Goal: Information Seeking & Learning: Learn about a topic

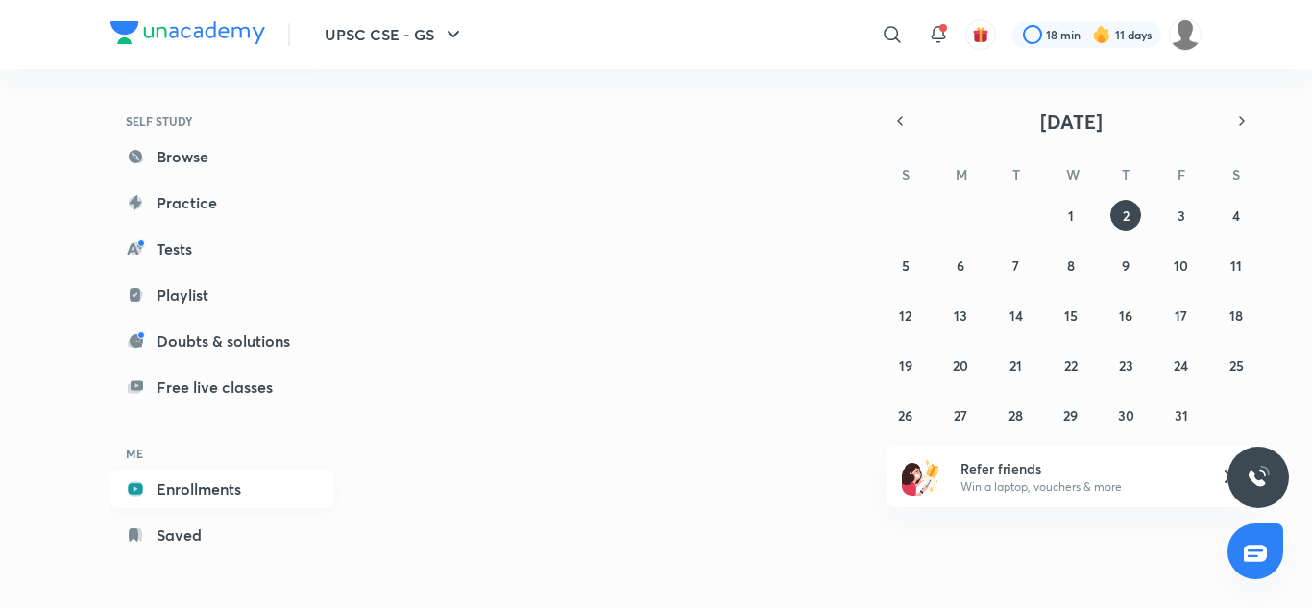
drag, startPoint x: 0, startPoint y: 0, endPoint x: 204, endPoint y: 493, distance: 533.1
click at [204, 493] on link "Enrollments" at bounding box center [221, 489] width 223 height 38
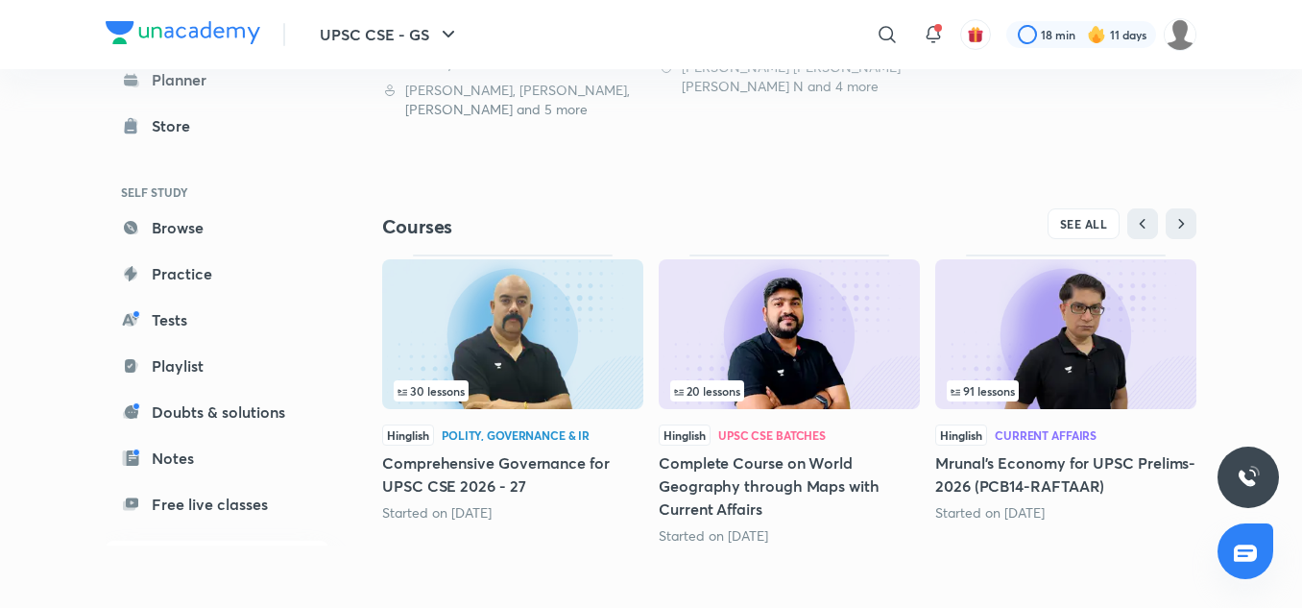
scroll to position [760, 0]
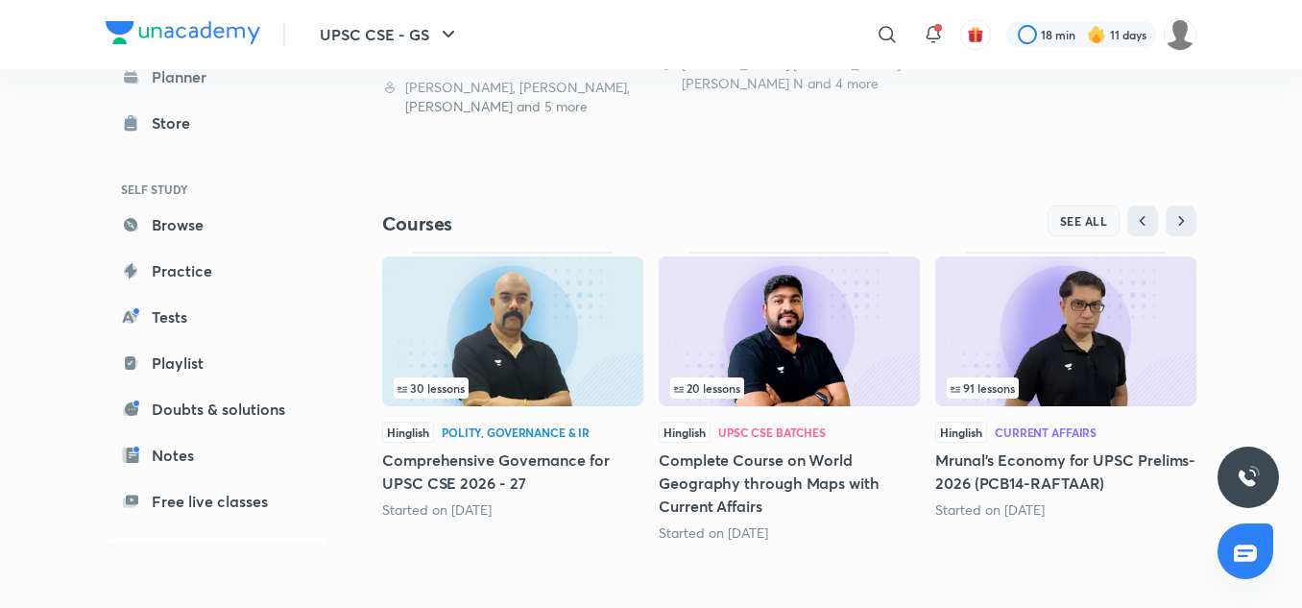
click at [1062, 225] on span "SEE ALL" at bounding box center [1084, 220] width 48 height 13
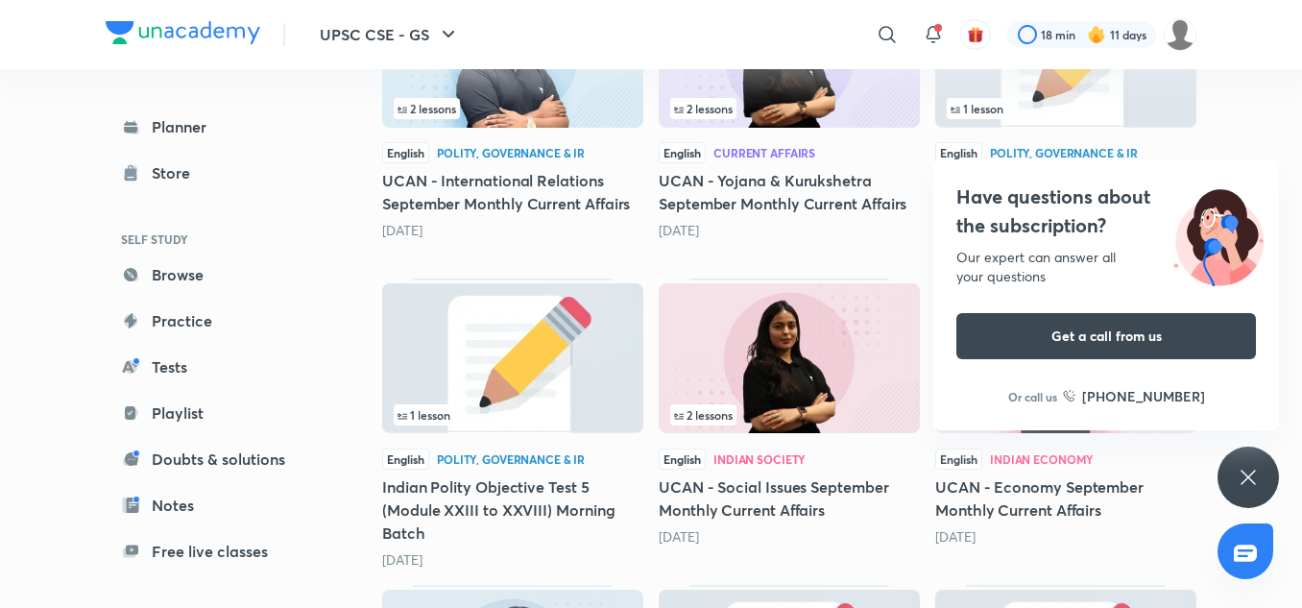
scroll to position [2518, 0]
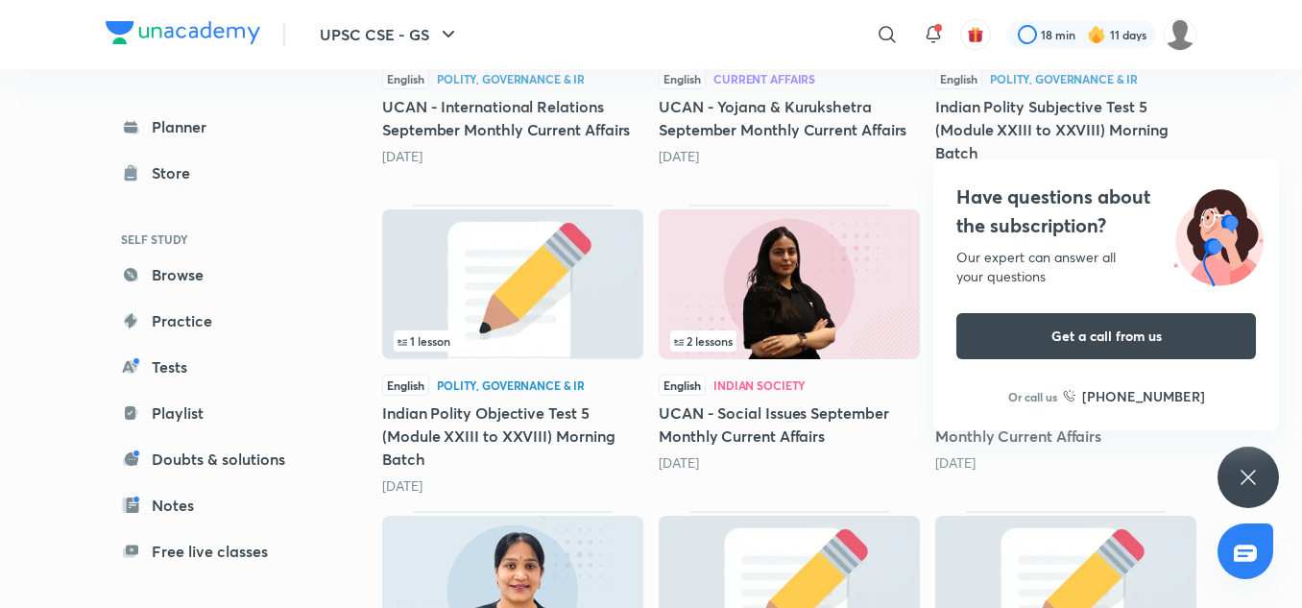
click at [1268, 458] on div "Have questions about the subscription? Our expert can answer all your questions…" at bounding box center [1248, 477] width 61 height 61
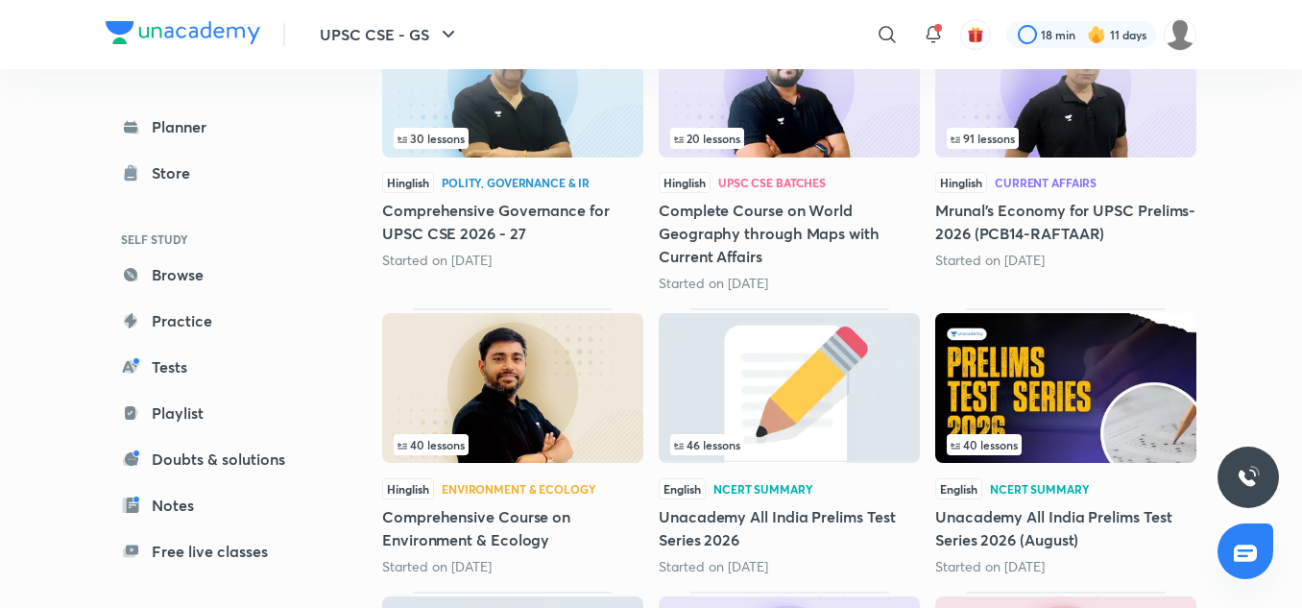
scroll to position [0, 0]
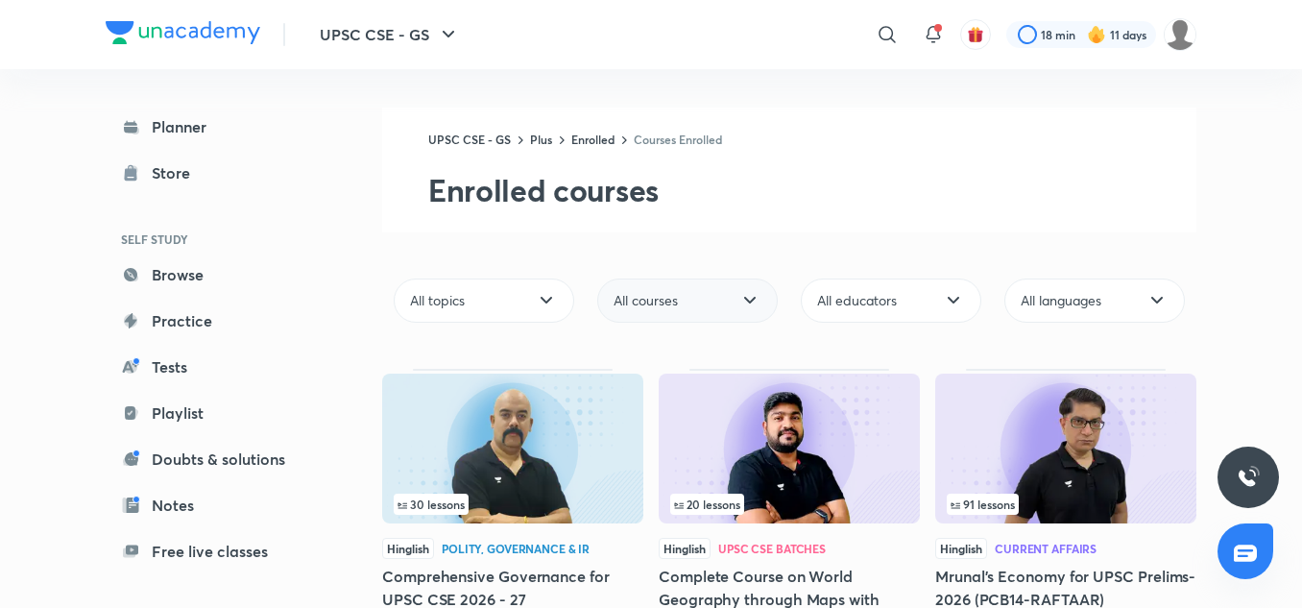
click at [757, 298] on icon at bounding box center [750, 300] width 23 height 23
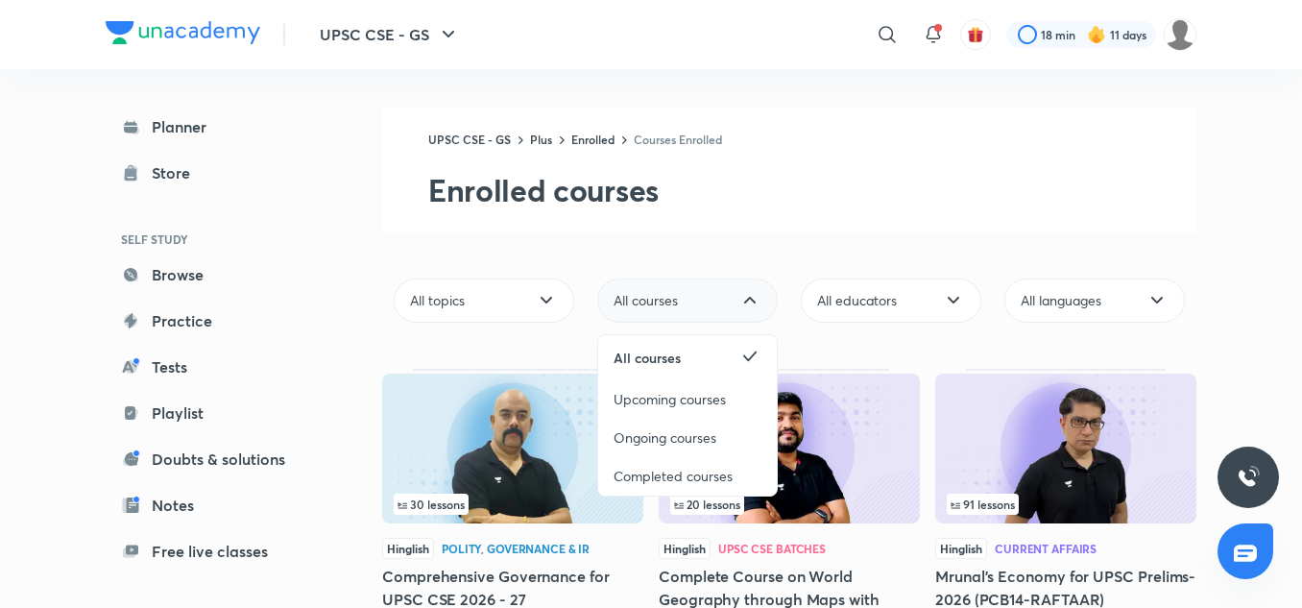
click at [757, 298] on icon at bounding box center [750, 300] width 23 height 23
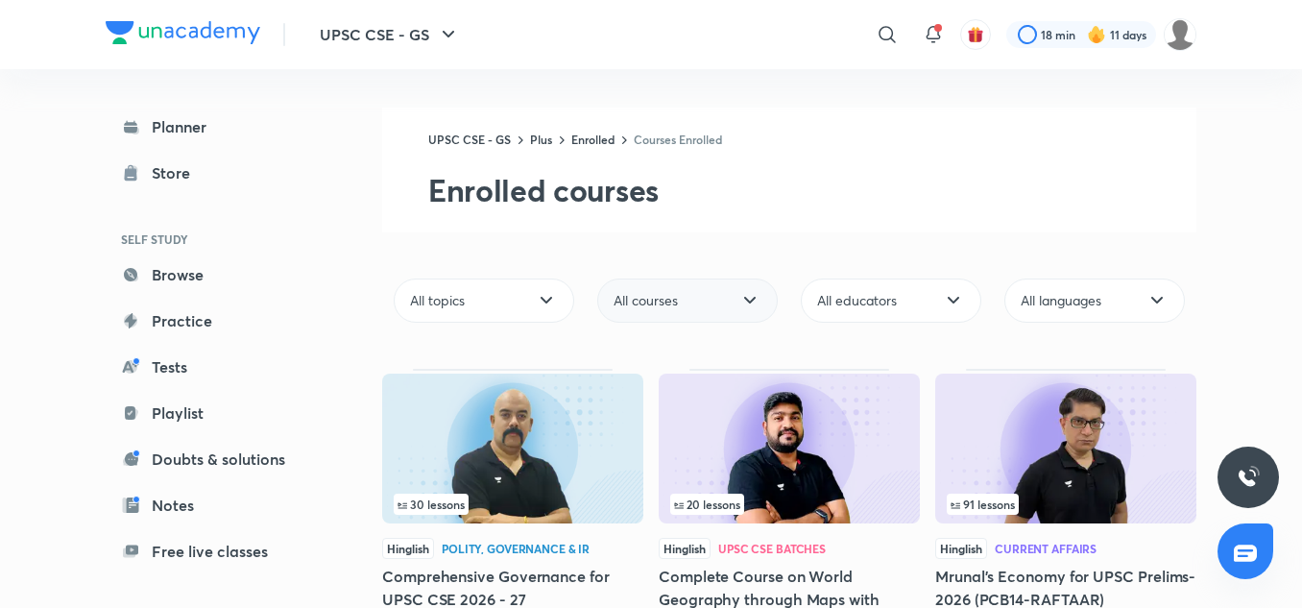
click at [908, 326] on div "All educators" at bounding box center [891, 301] width 204 height 60
click at [906, 312] on div "All educators" at bounding box center [891, 301] width 181 height 44
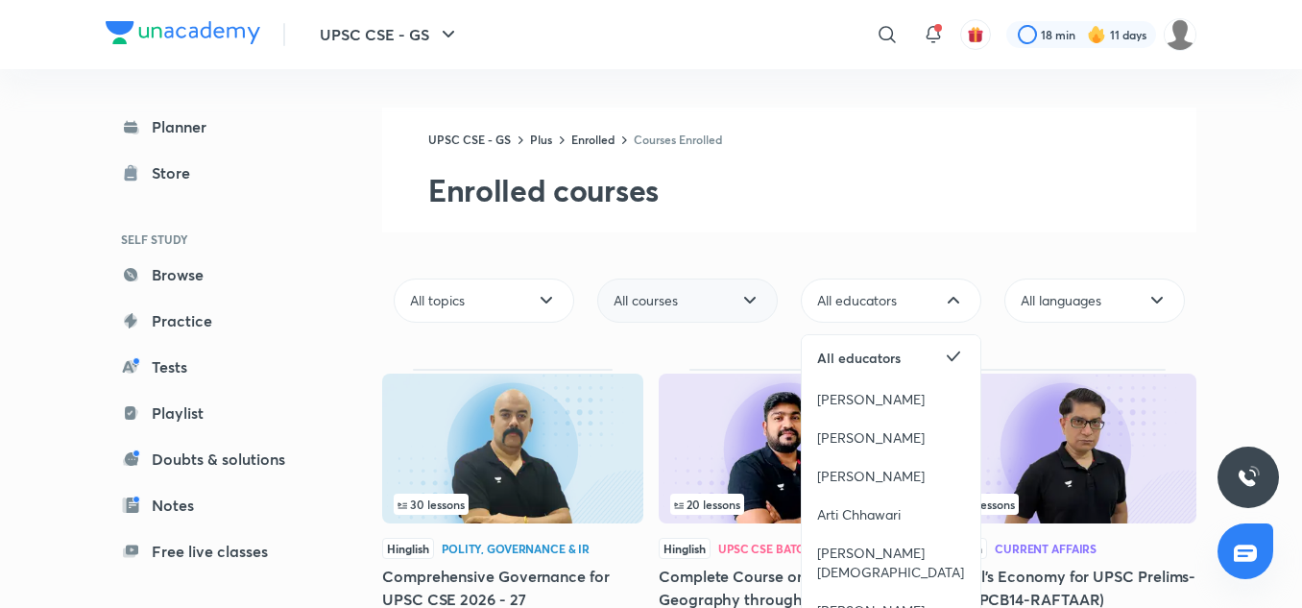
click at [899, 468] on span "[PERSON_NAME]" at bounding box center [871, 476] width 108 height 19
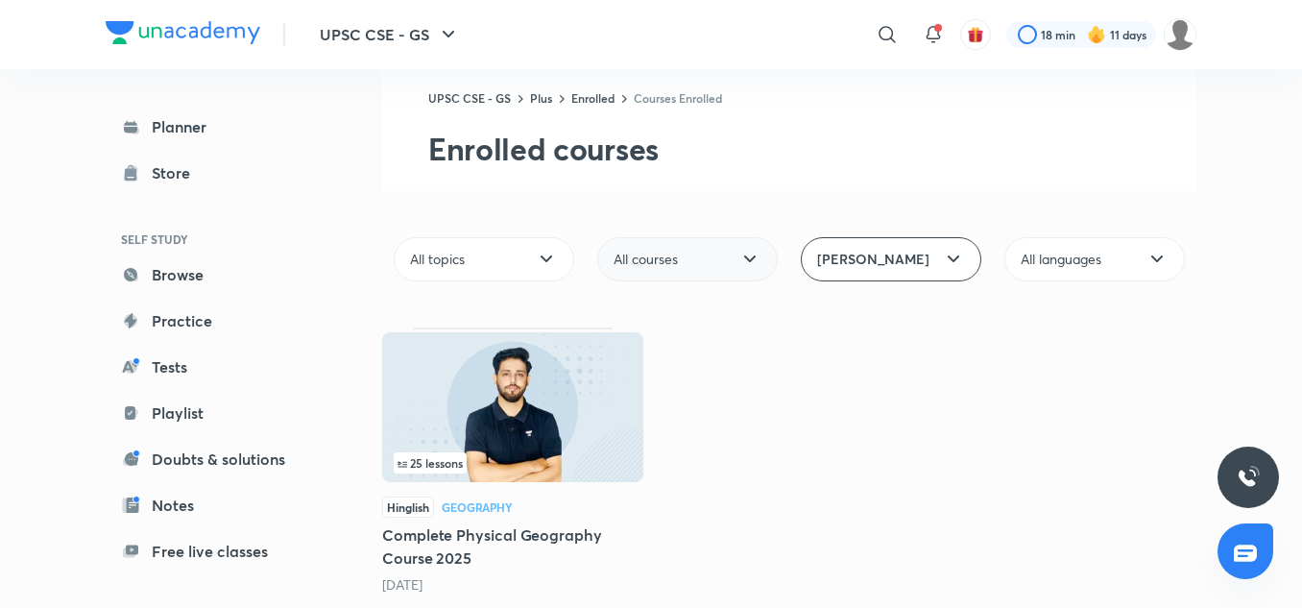
scroll to position [62, 0]
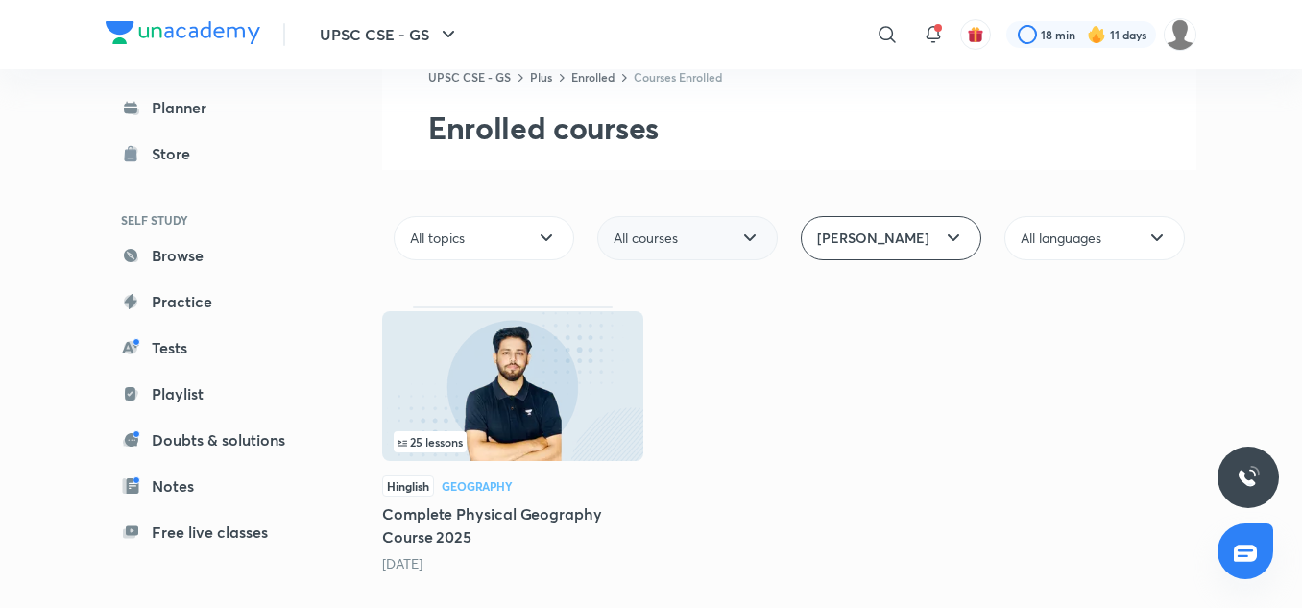
click at [542, 448] on div "25 lessons" at bounding box center [513, 441] width 238 height 21
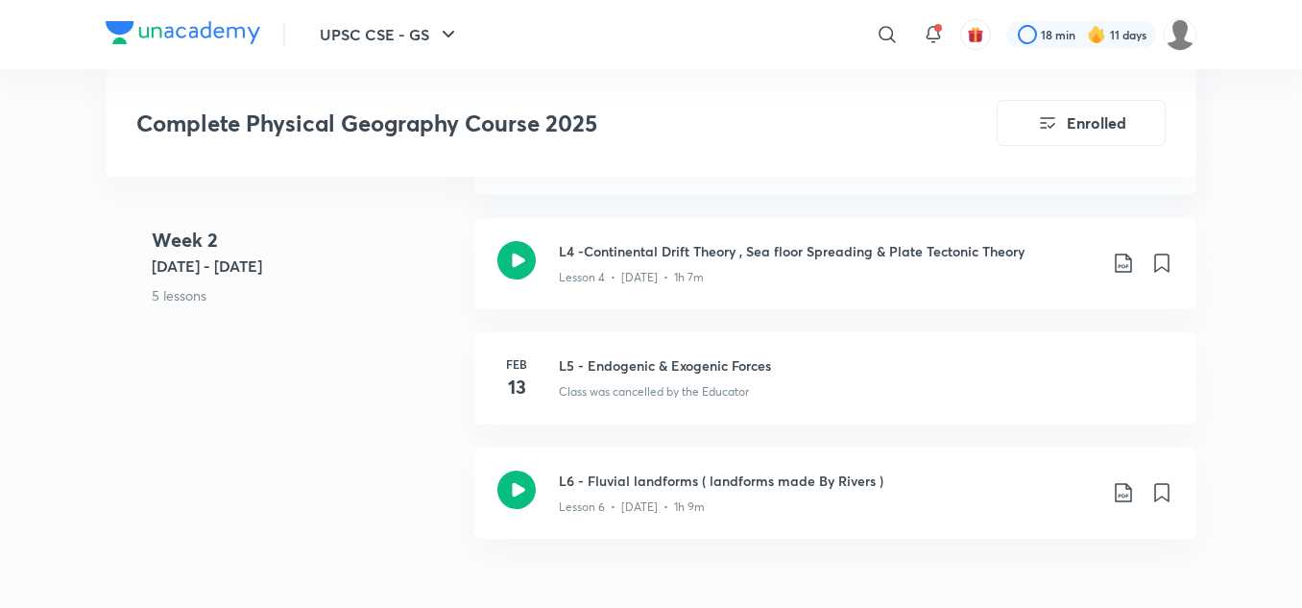
scroll to position [1248, 0]
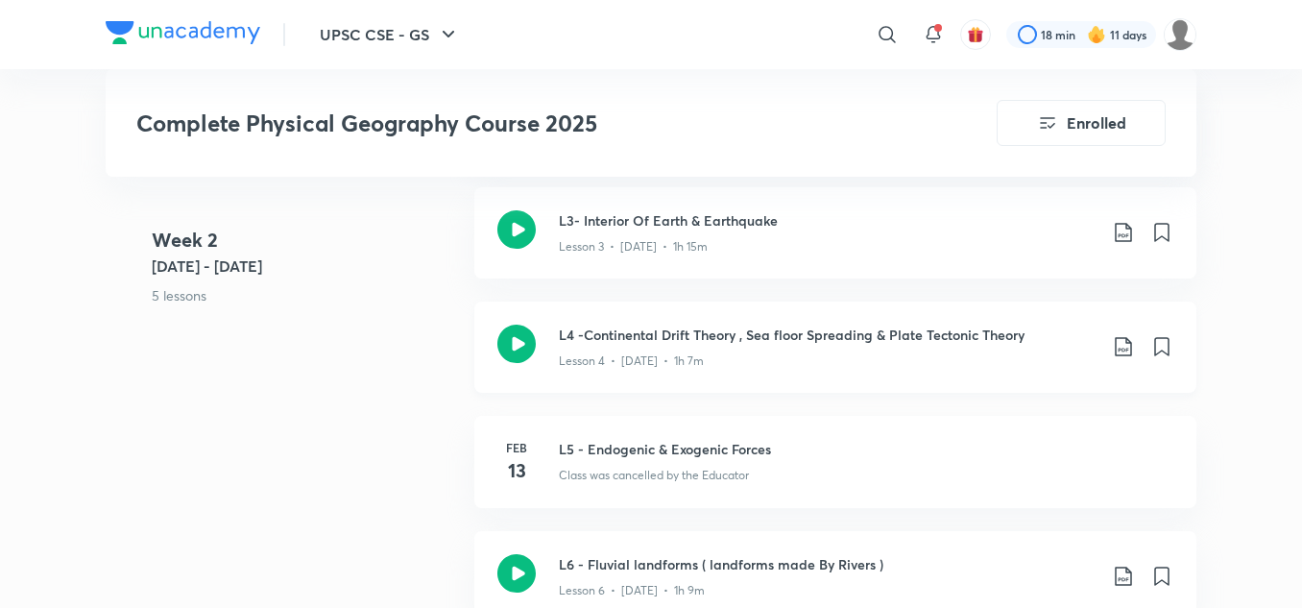
click at [661, 354] on p "Lesson 4 • [DATE] • 1h 7m" at bounding box center [631, 360] width 145 height 17
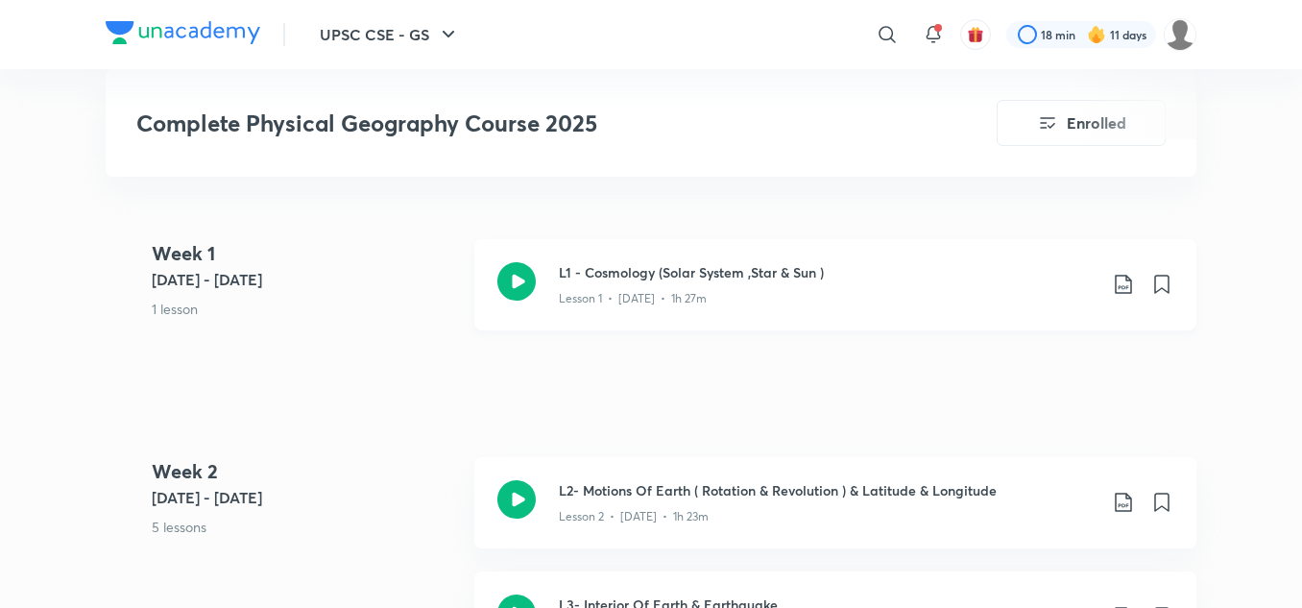
scroll to position [576, 0]
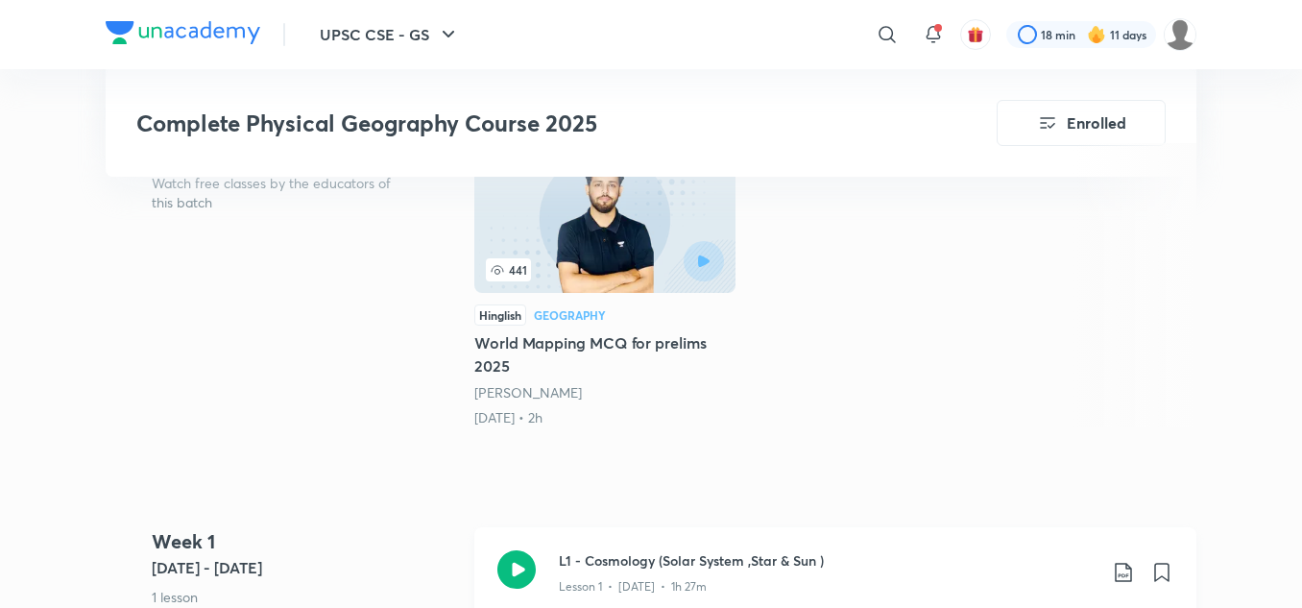
click at [600, 561] on h3 "L1 - Cosmology (Solar System ,Star & Sun )" at bounding box center [828, 560] width 538 height 20
